Goal: Information Seeking & Learning: Learn about a topic

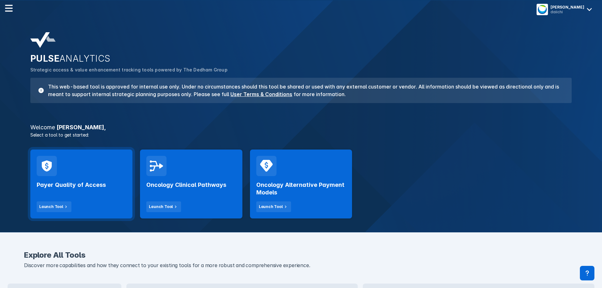
click at [100, 179] on div "Payer Quality of Access Launch Tool" at bounding box center [81, 194] width 89 height 36
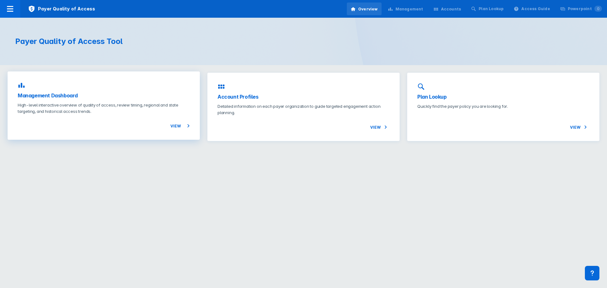
click at [69, 96] on h3 "Management Dashboard" at bounding box center [104, 96] width 172 height 8
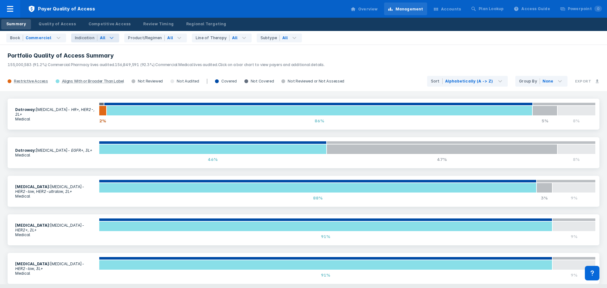
click at [111, 38] on icon at bounding box center [112, 38] width 8 height 8
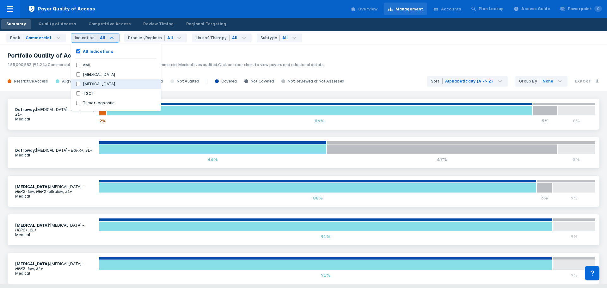
click at [76, 85] on input "NSCLC" at bounding box center [78, 84] width 4 height 4
checkbox input "true"
checkbox Indications "false"
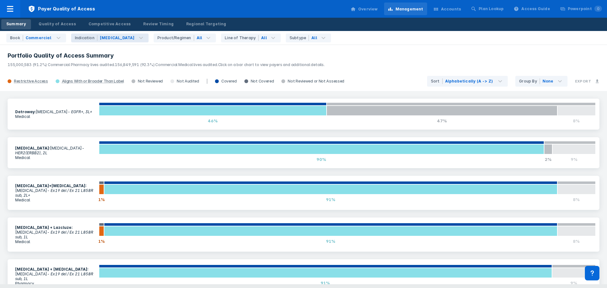
click at [206, 50] on header "Portfolio Quality of Access Summary 155,000,583 (91.2%) Commercial Pharmacy liv…" at bounding box center [303, 57] width 607 height 27
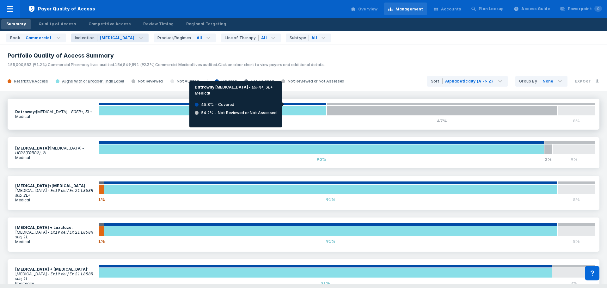
click at [285, 104] on div at bounding box center [212, 103] width 227 height 3
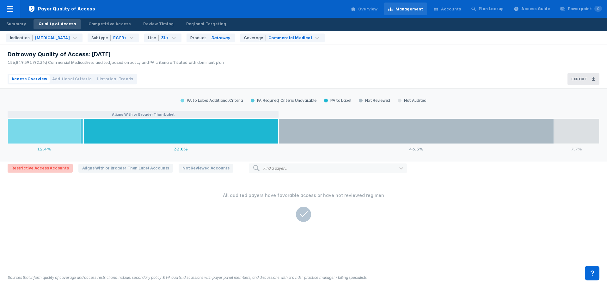
click at [47, 170] on span "Restrictive Access Accounts" at bounding box center [40, 168] width 65 height 9
click at [24, 166] on span "Restrictive Access Accounts" at bounding box center [40, 168] width 65 height 9
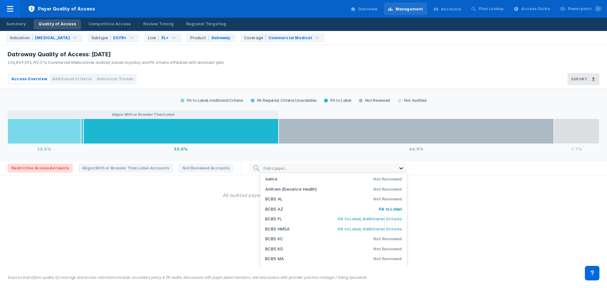
click at [399, 168] on icon at bounding box center [401, 168] width 4 height 2
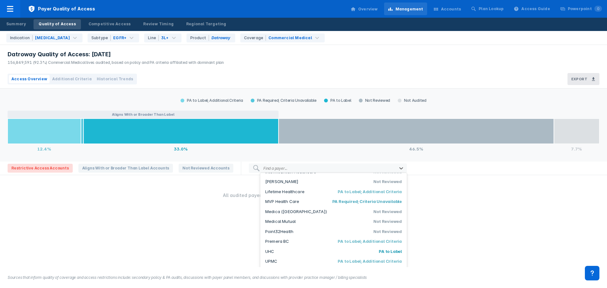
scroll to position [336, 0]
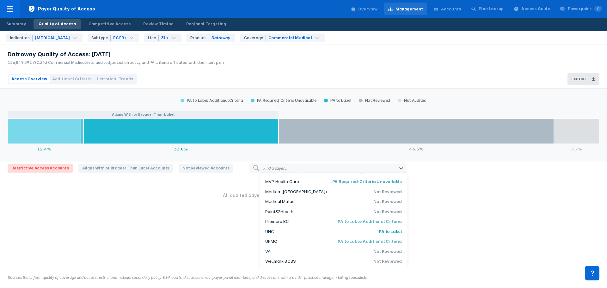
click at [426, 198] on div "All audited payers have favorable access or have not reviewed regimen" at bounding box center [303, 196] width 599 height 8
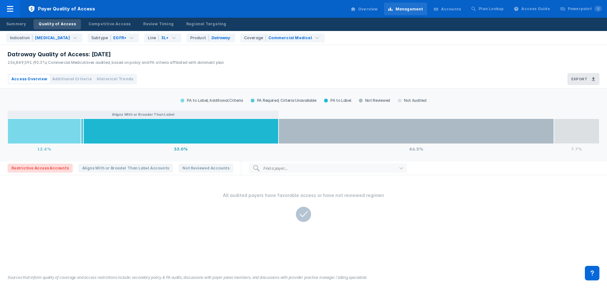
click at [273, 71] on div "Access Overview Additional Criteria Historical Trends Export" at bounding box center [303, 79] width 607 height 19
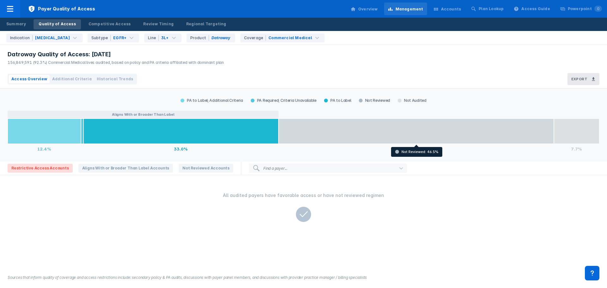
click at [400, 129] on div at bounding box center [415, 131] width 275 height 25
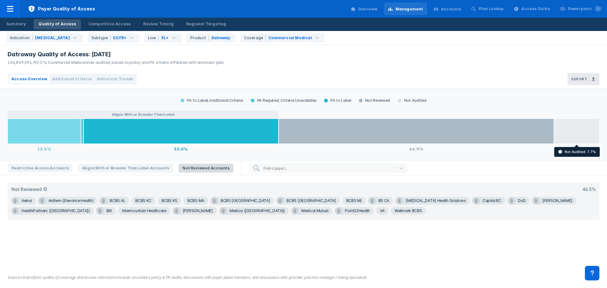
click at [587, 134] on div at bounding box center [577, 131] width 46 height 25
click at [576, 134] on div at bounding box center [577, 131] width 46 height 25
click at [577, 129] on div at bounding box center [577, 131] width 46 height 25
click at [251, 46] on div "Datroway Quality of Access: Aug 2025 156,849,591 (92.3%) Commercial Medical liv…" at bounding box center [303, 57] width 607 height 25
